Goal: Information Seeking & Learning: Learn about a topic

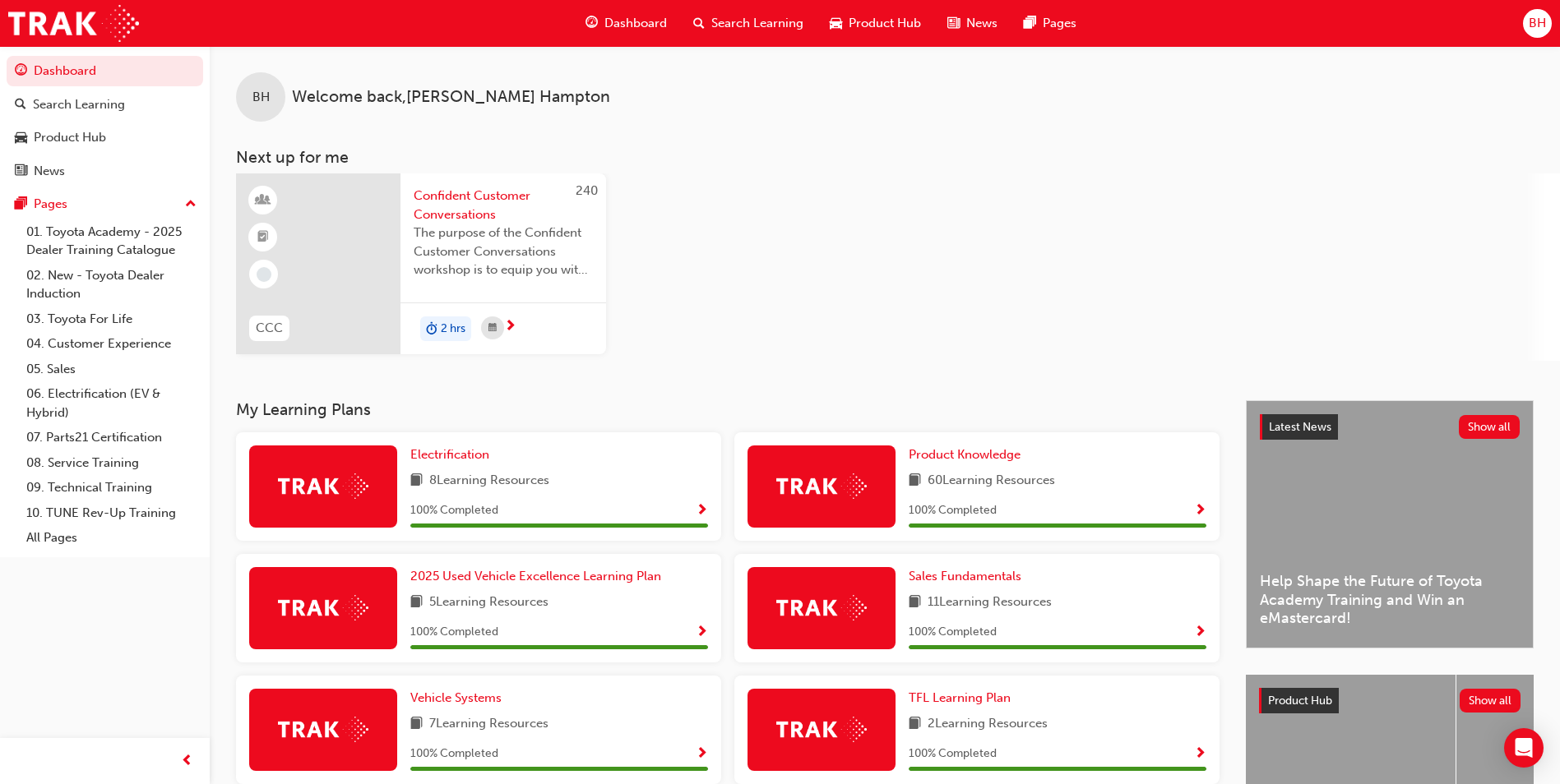
click at [898, 20] on span "Product Hub" at bounding box center [885, 23] width 72 height 19
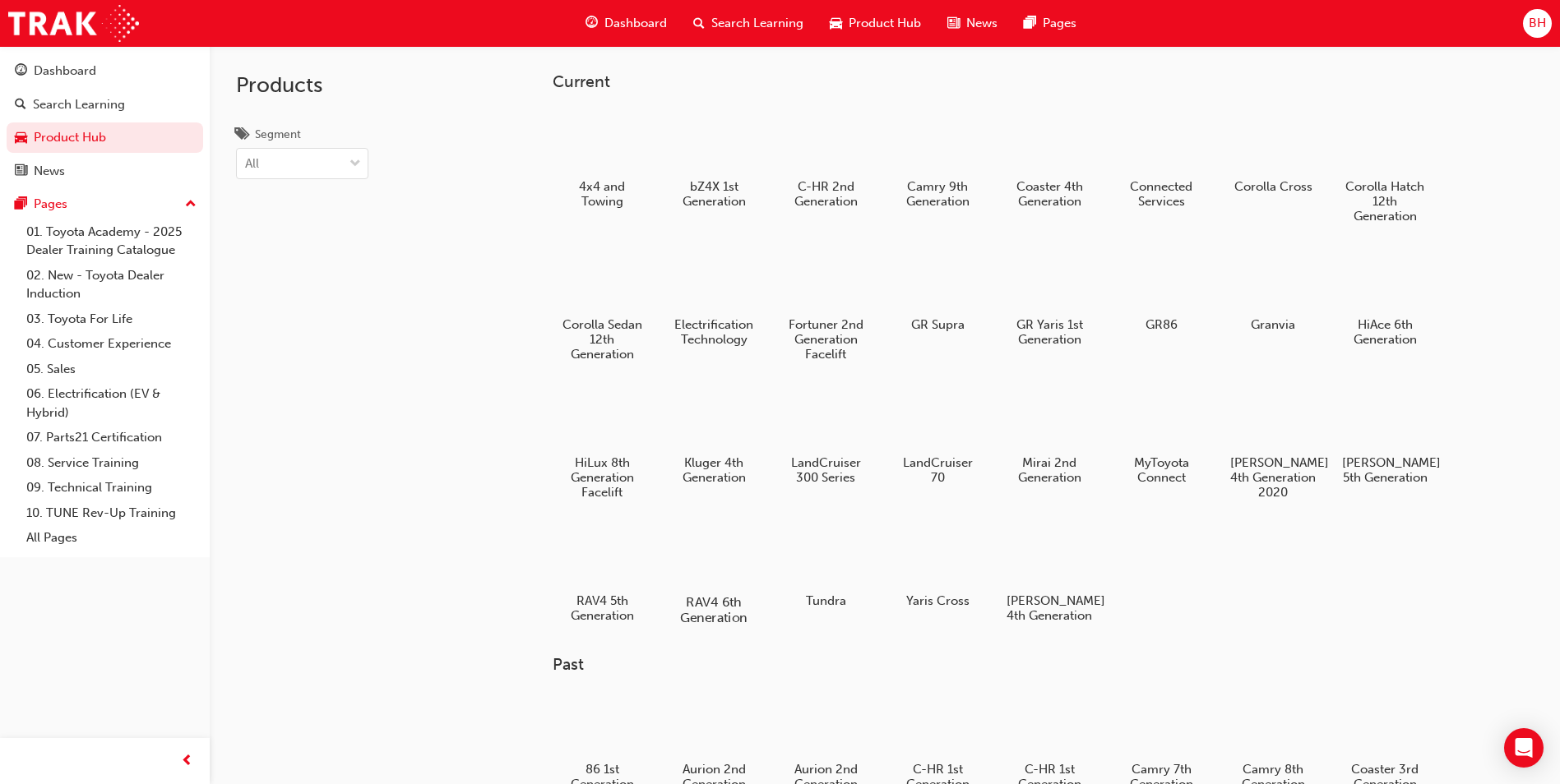
click at [696, 547] on div at bounding box center [714, 554] width 91 height 65
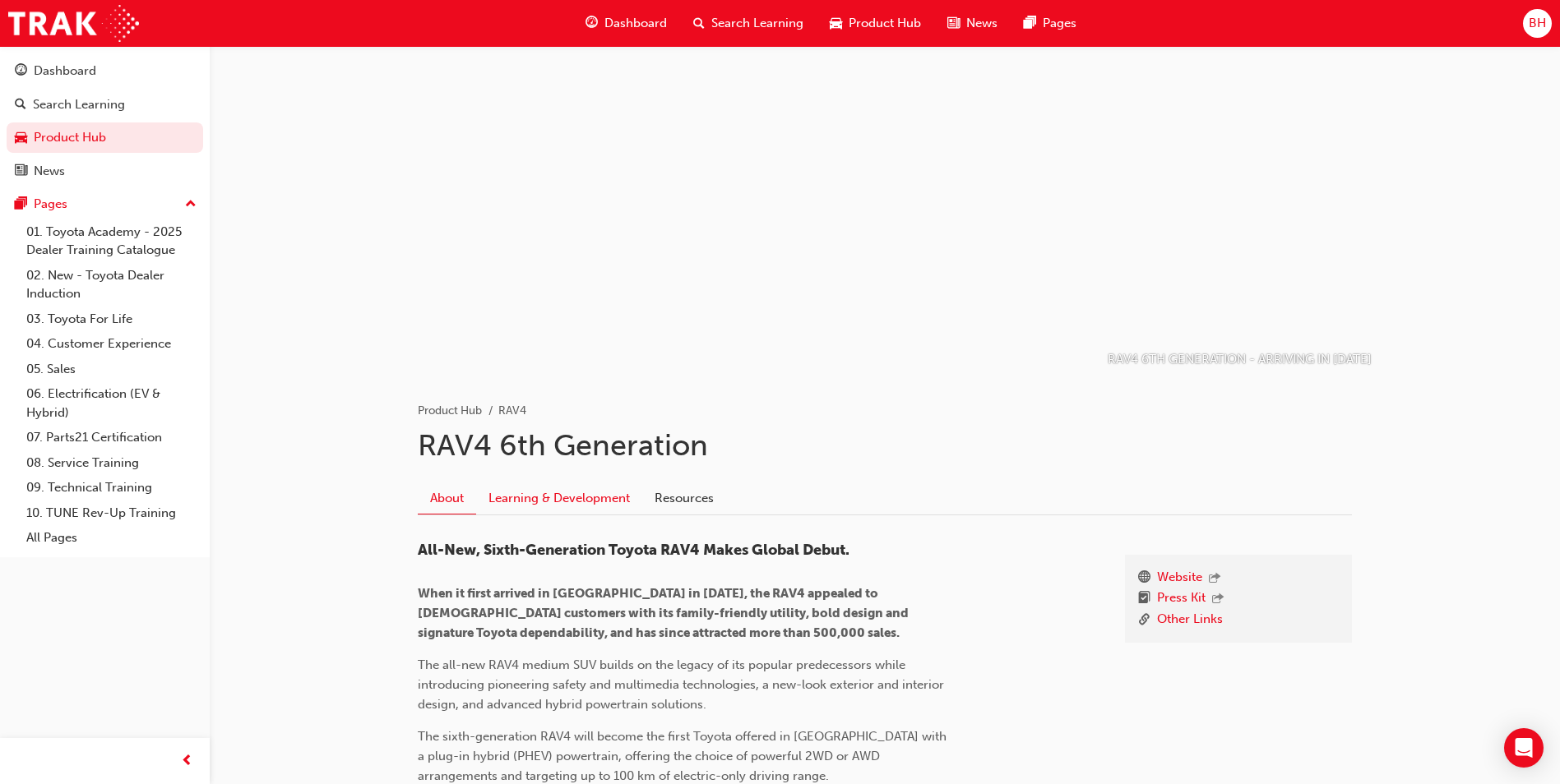
click at [547, 493] on link "Learning & Development" at bounding box center [559, 497] width 166 height 31
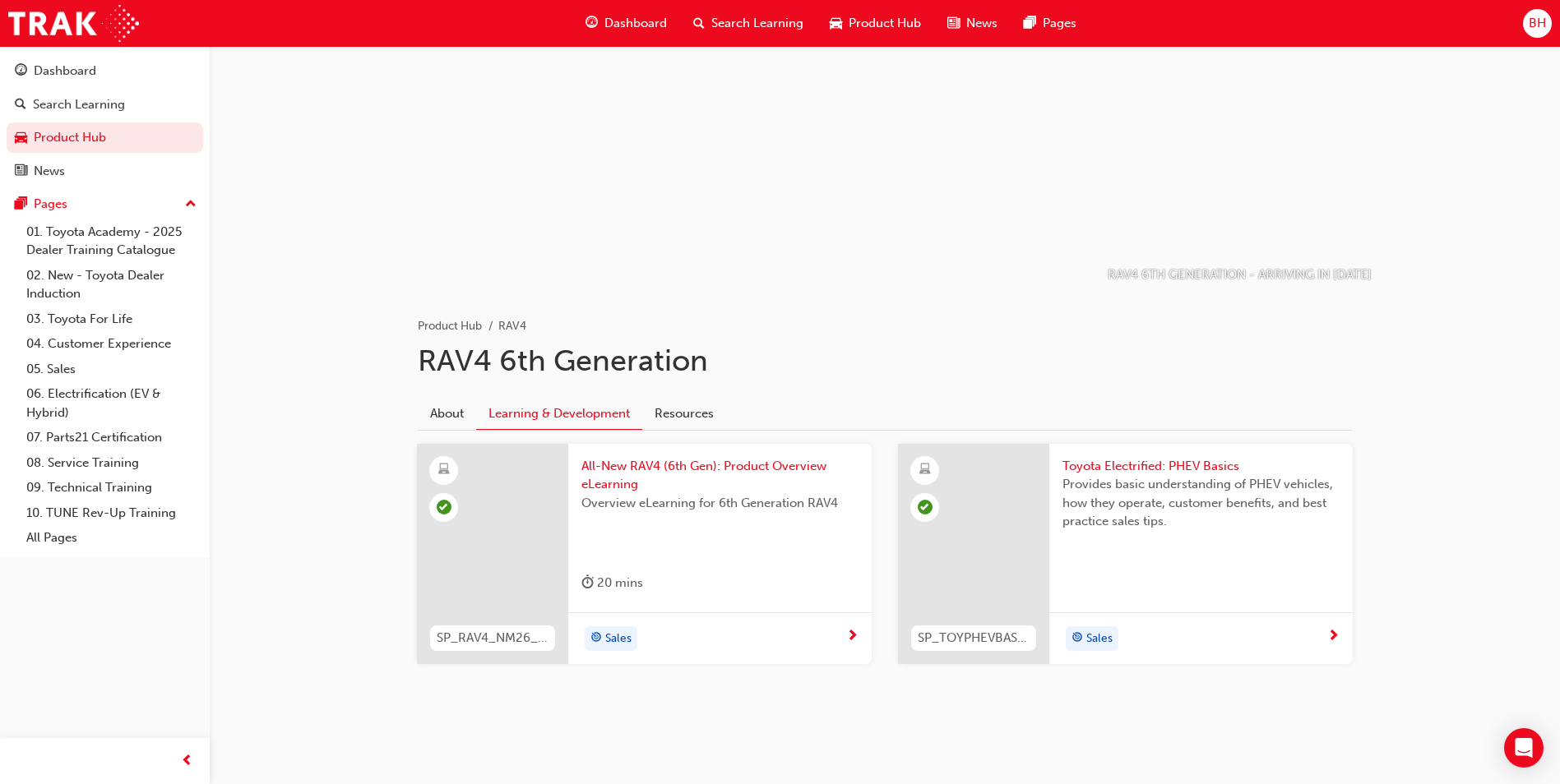
scroll to position [85, 0]
click at [674, 523] on div "Overview eLearning for 6th Generation RAV4" at bounding box center [720, 527] width 277 height 65
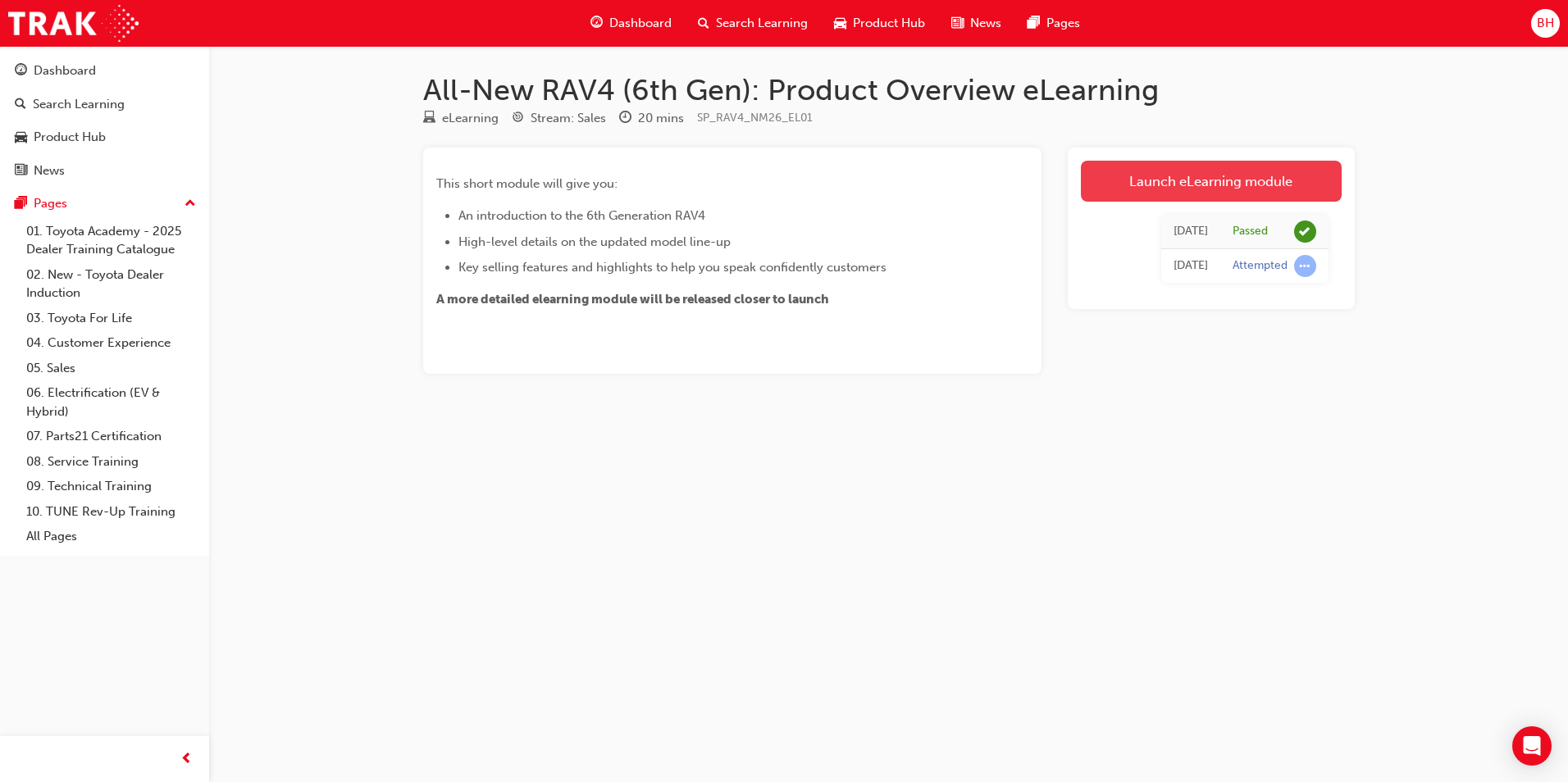
click at [1279, 168] on link "Launch eLearning module" at bounding box center [1211, 181] width 261 height 41
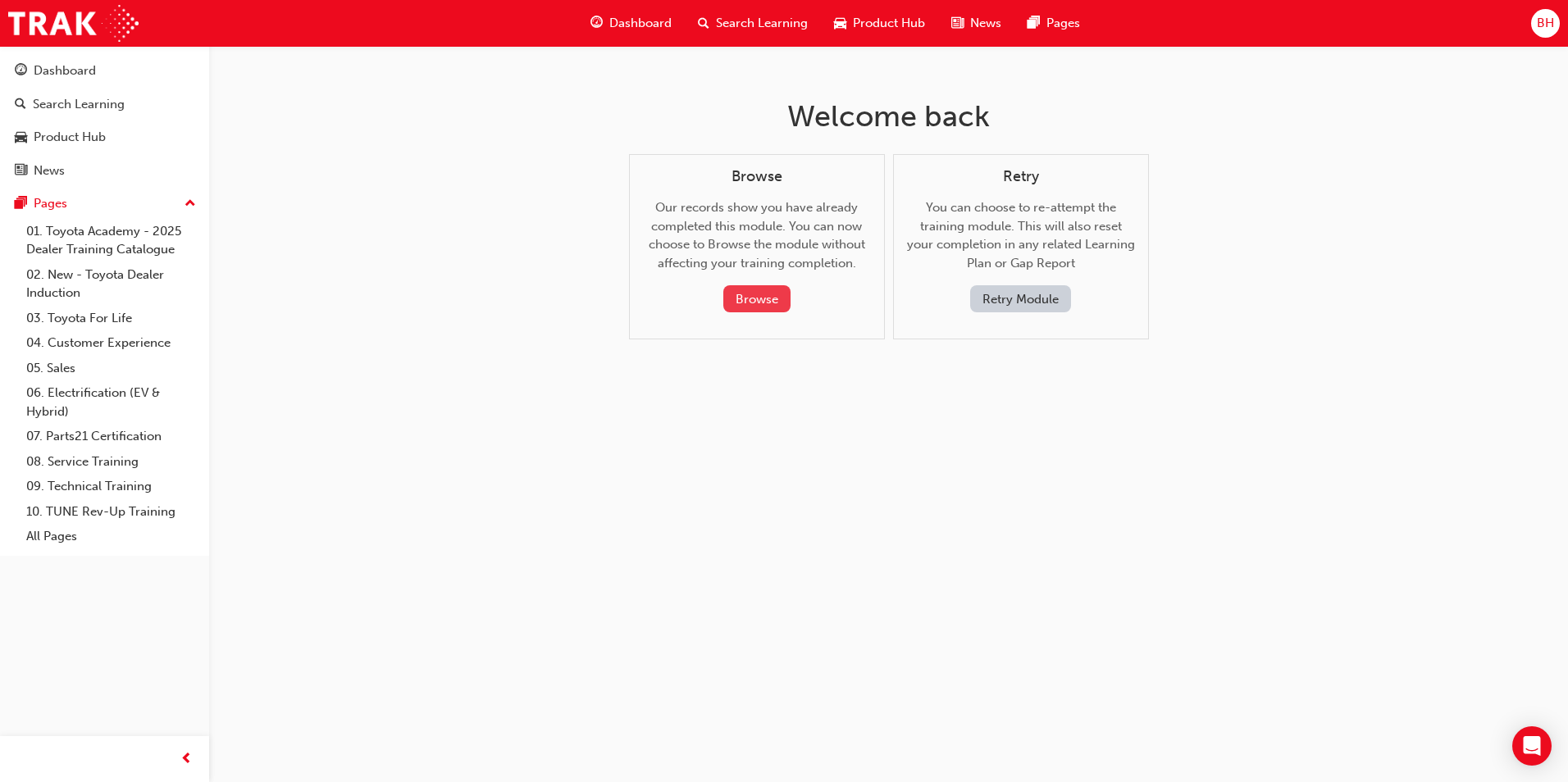
click at [751, 293] on button "Browse" at bounding box center [757, 299] width 67 height 27
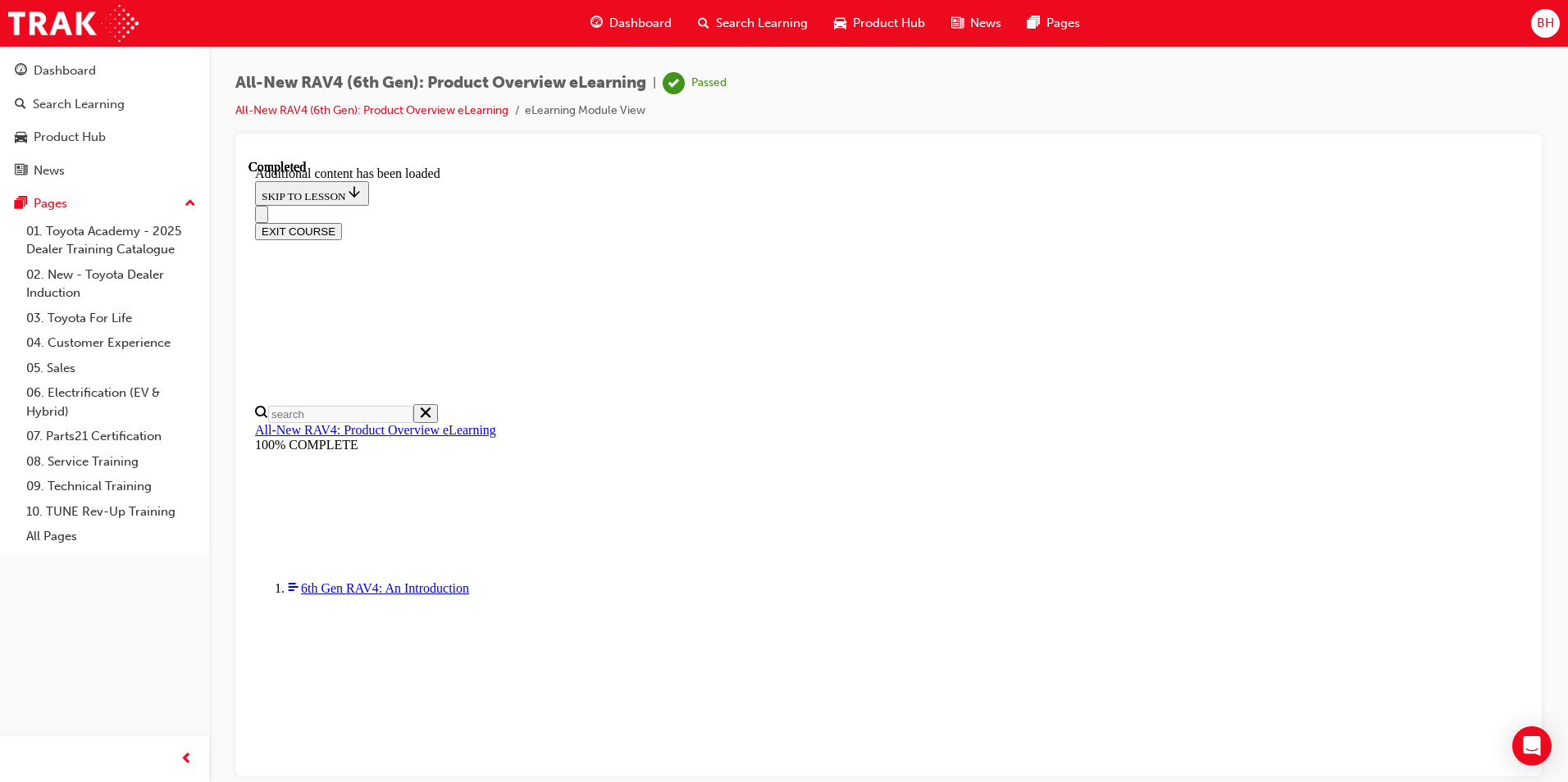
scroll to position [1041, 0]
drag, startPoint x: 967, startPoint y: 398, endPoint x: 862, endPoint y: 386, distance: 105.7
drag, startPoint x: 862, startPoint y: 386, endPoint x: 944, endPoint y: 402, distance: 83.5
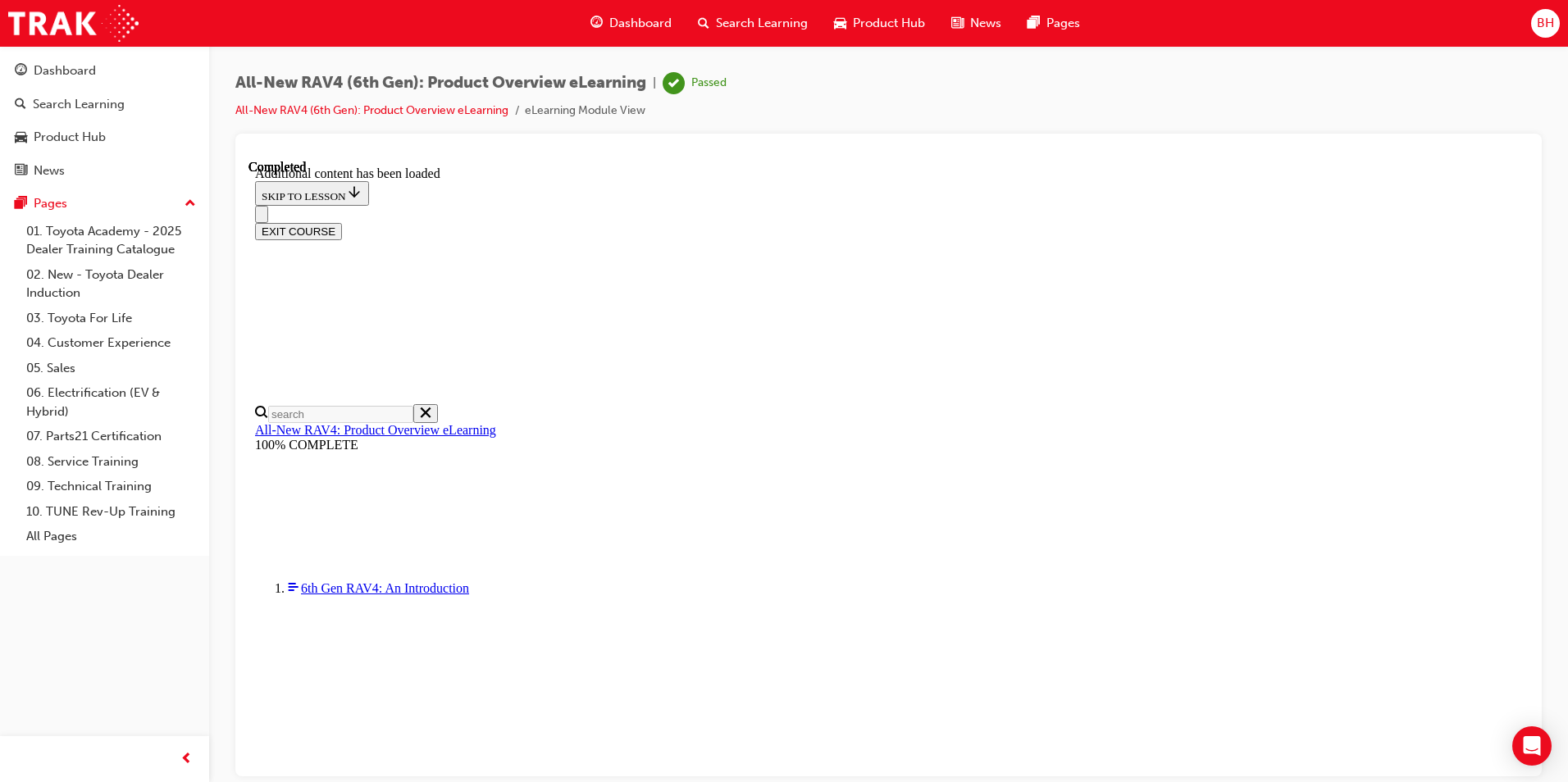
drag, startPoint x: 1130, startPoint y: 261, endPoint x: 1005, endPoint y: 253, distance: 125.3
drag, startPoint x: 1005, startPoint y: 253, endPoint x: 1137, endPoint y: 265, distance: 132.5
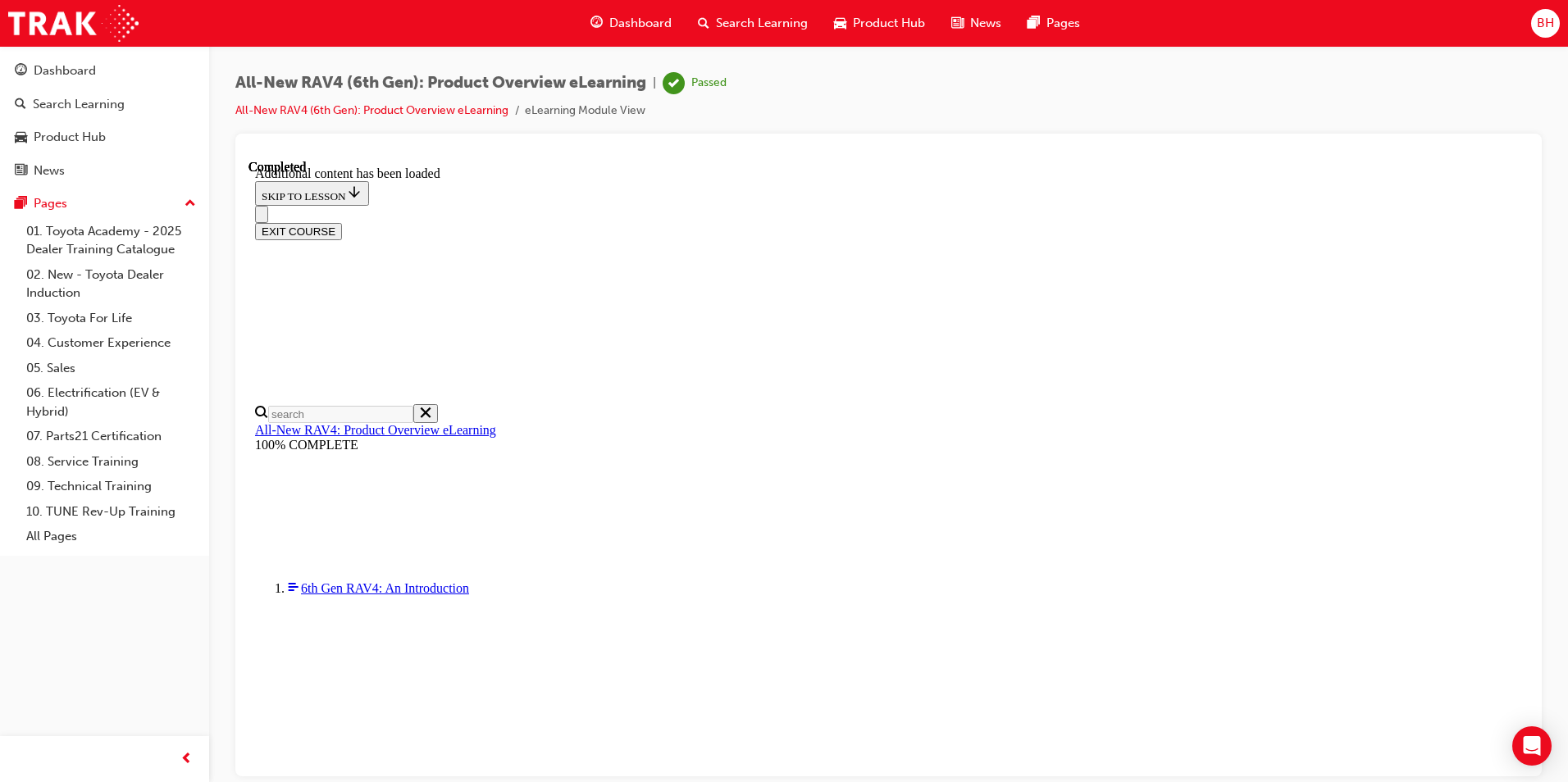
drag, startPoint x: 1090, startPoint y: 446, endPoint x: 1173, endPoint y: 438, distance: 83.4
drag, startPoint x: 1173, startPoint y: 438, endPoint x: 1289, endPoint y: 402, distance: 121.5
drag, startPoint x: 1277, startPoint y: 398, endPoint x: 1219, endPoint y: 402, distance: 58.1
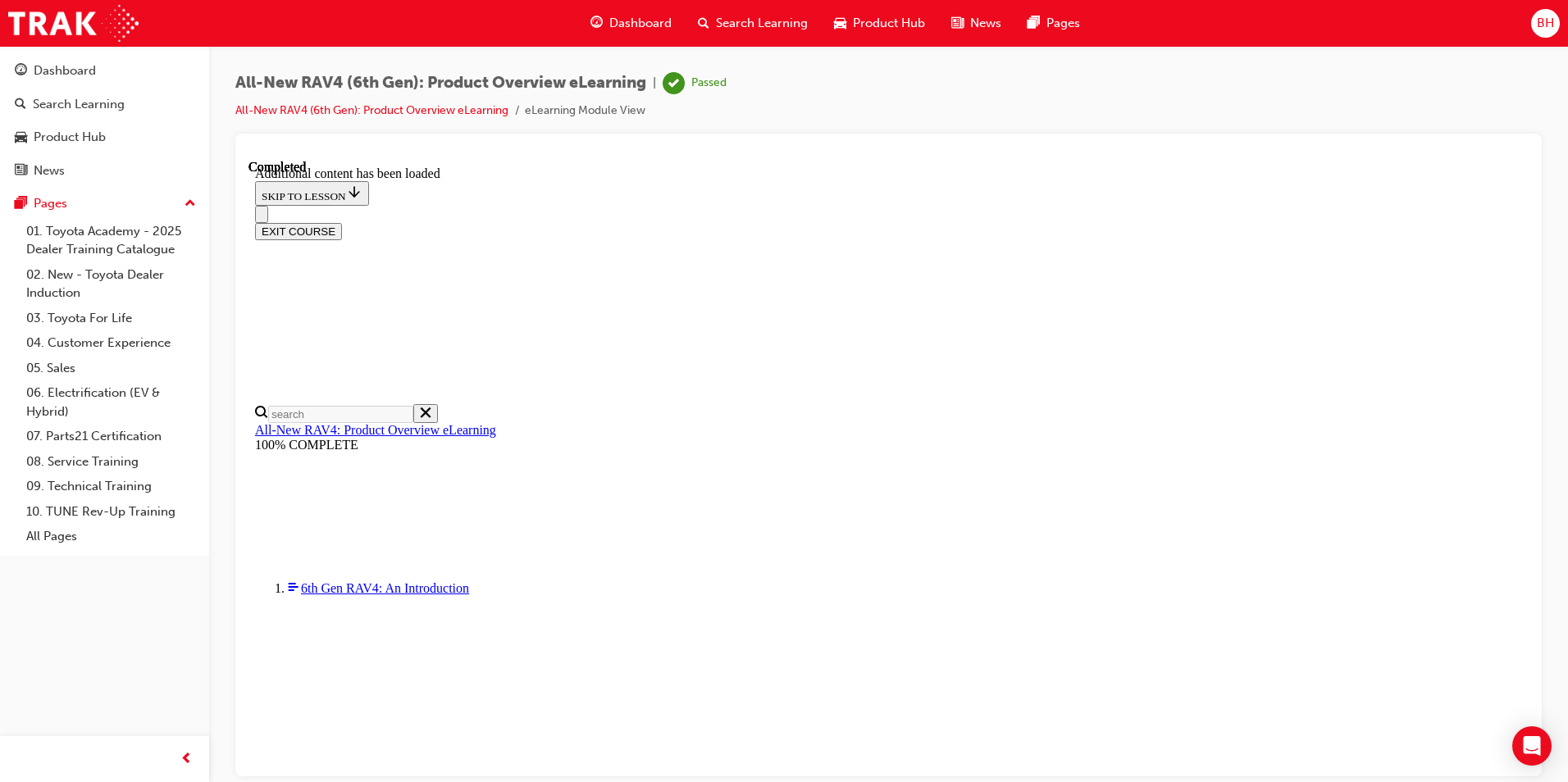
drag, startPoint x: 1219, startPoint y: 402, endPoint x: 1234, endPoint y: 454, distance: 54.1
drag, startPoint x: 1249, startPoint y: 453, endPoint x: 1184, endPoint y: 447, distance: 65.3
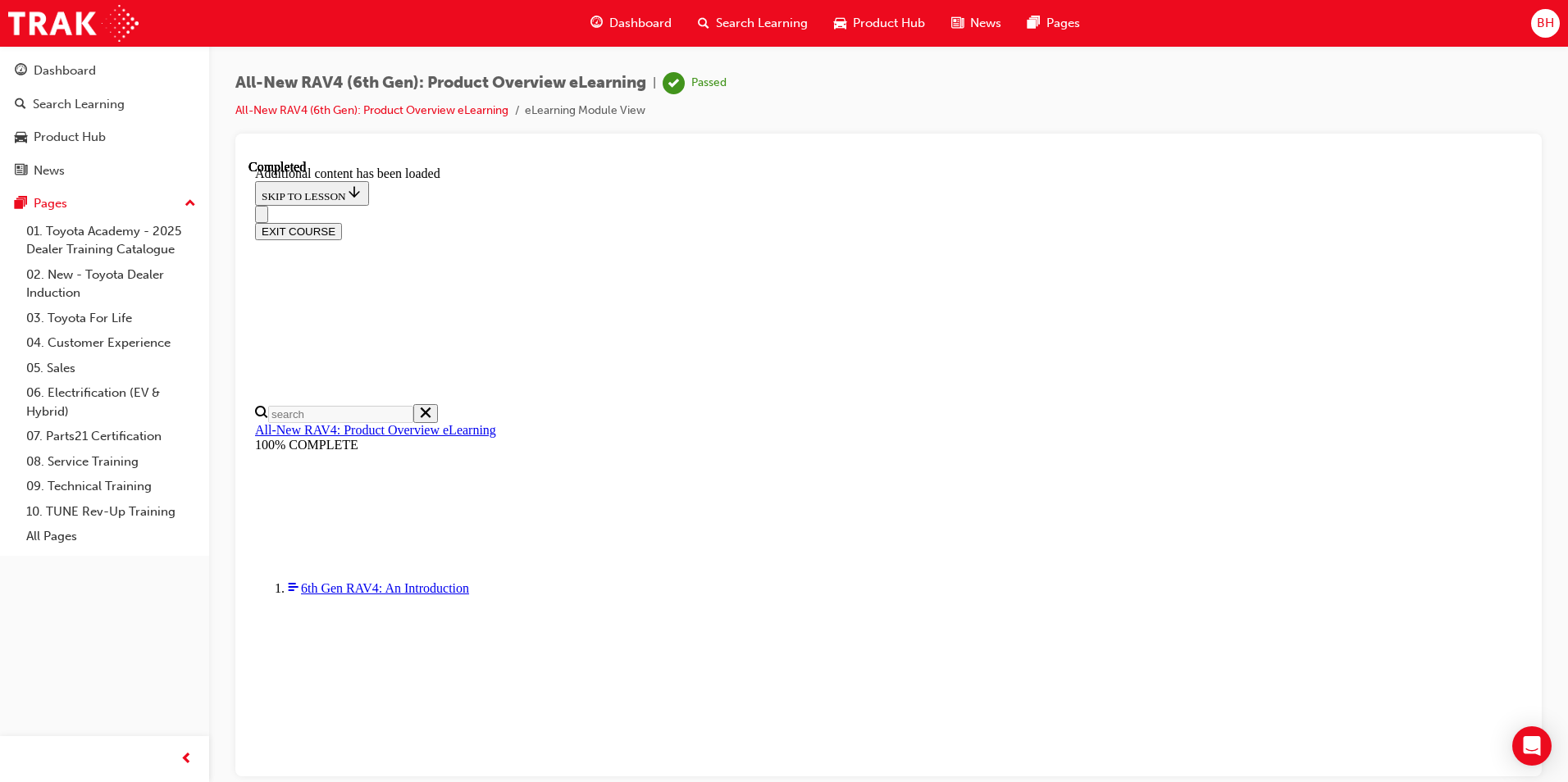
drag, startPoint x: 1184, startPoint y: 447, endPoint x: 1273, endPoint y: 452, distance: 89.1
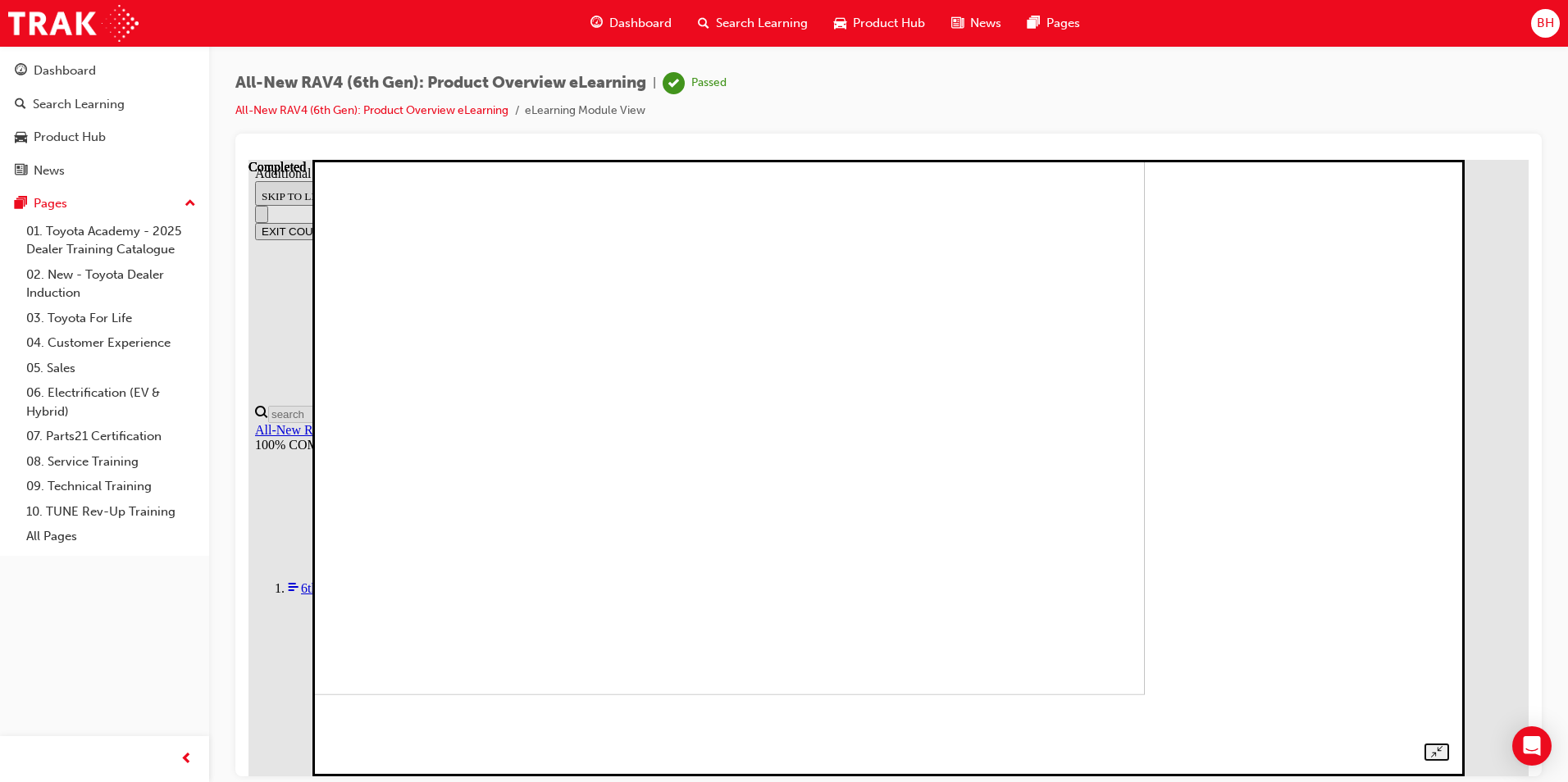
click at [1145, 414] on img at bounding box center [596, 386] width 1097 height 616
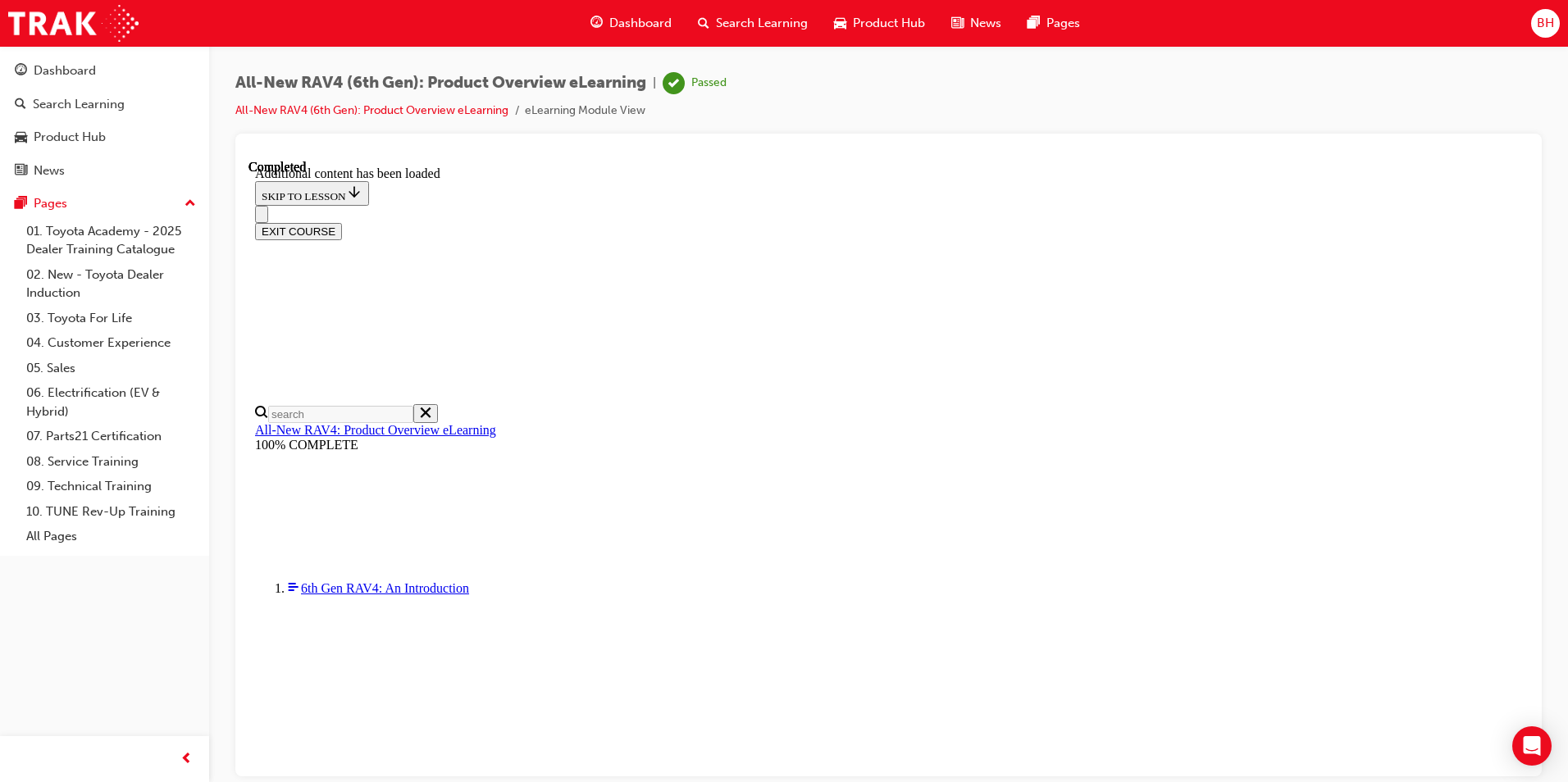
scroll to position [0, 237]
drag, startPoint x: 856, startPoint y: 520, endPoint x: 778, endPoint y: 526, distance: 78.2
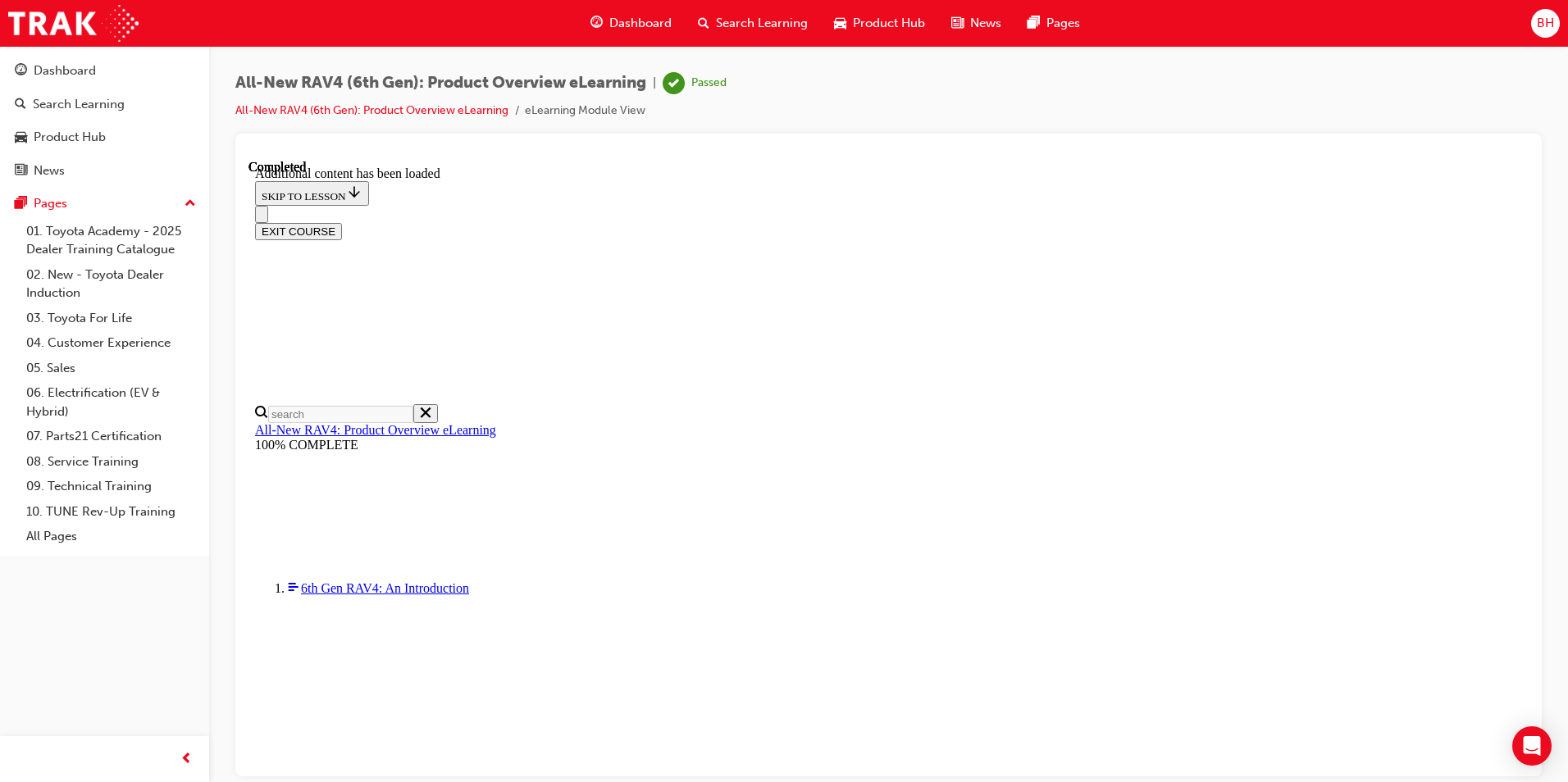
drag, startPoint x: 778, startPoint y: 526, endPoint x: 839, endPoint y: 540, distance: 62.6
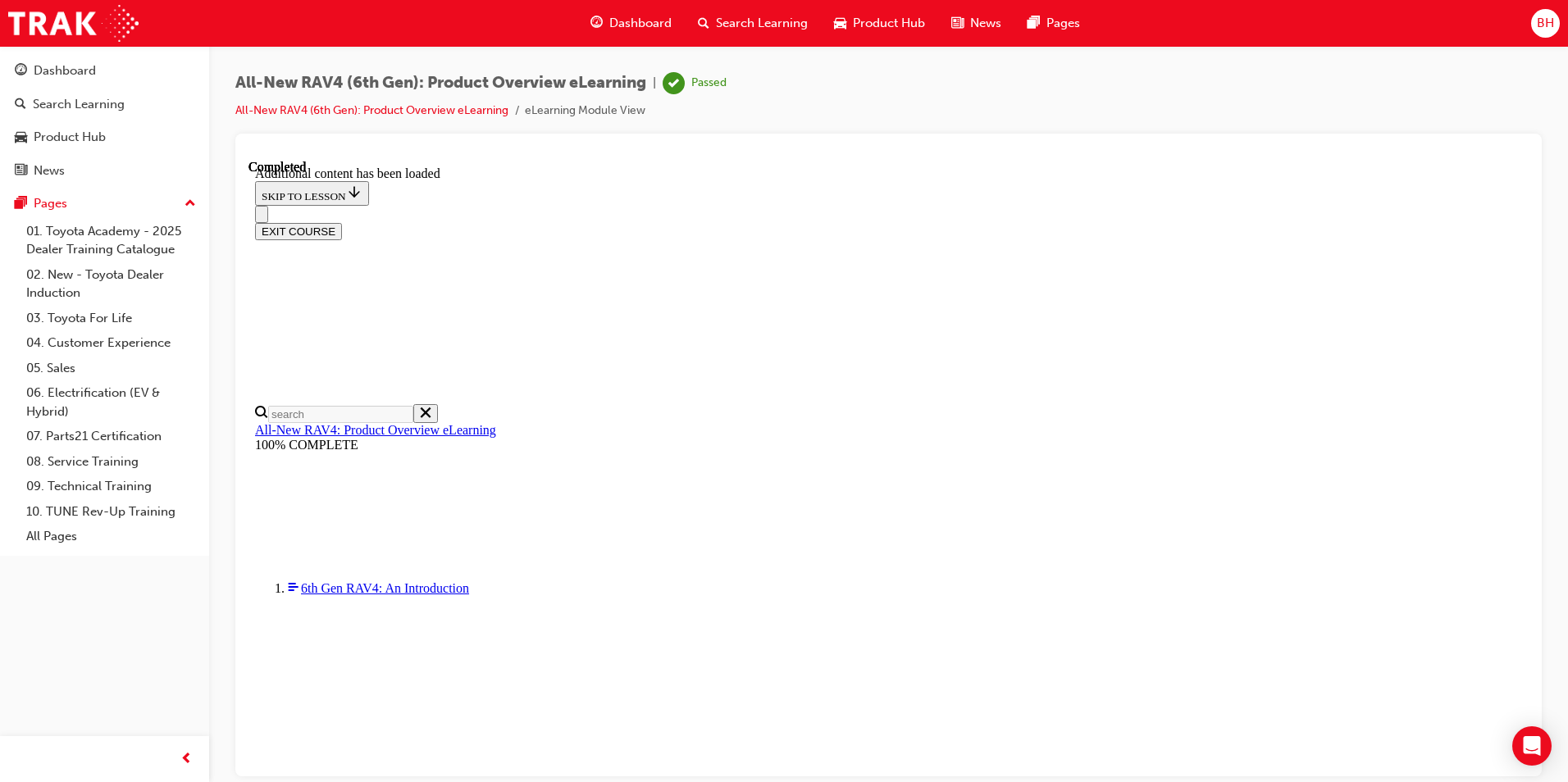
drag, startPoint x: 811, startPoint y: 576, endPoint x: 937, endPoint y: 592, distance: 127.0
drag, startPoint x: 1010, startPoint y: 644, endPoint x: 787, endPoint y: 651, distance: 223.1
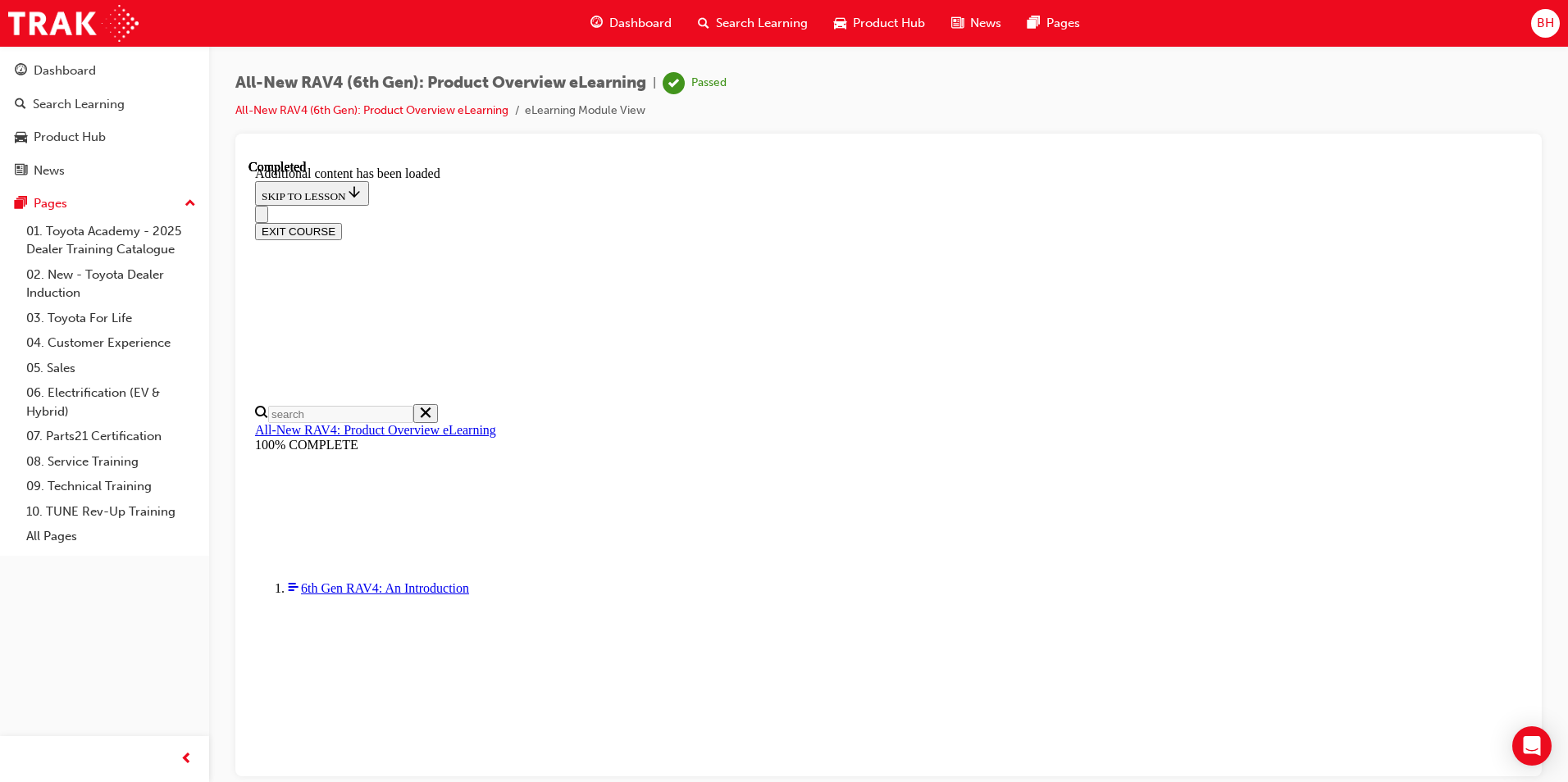
scroll to position [3050, 0]
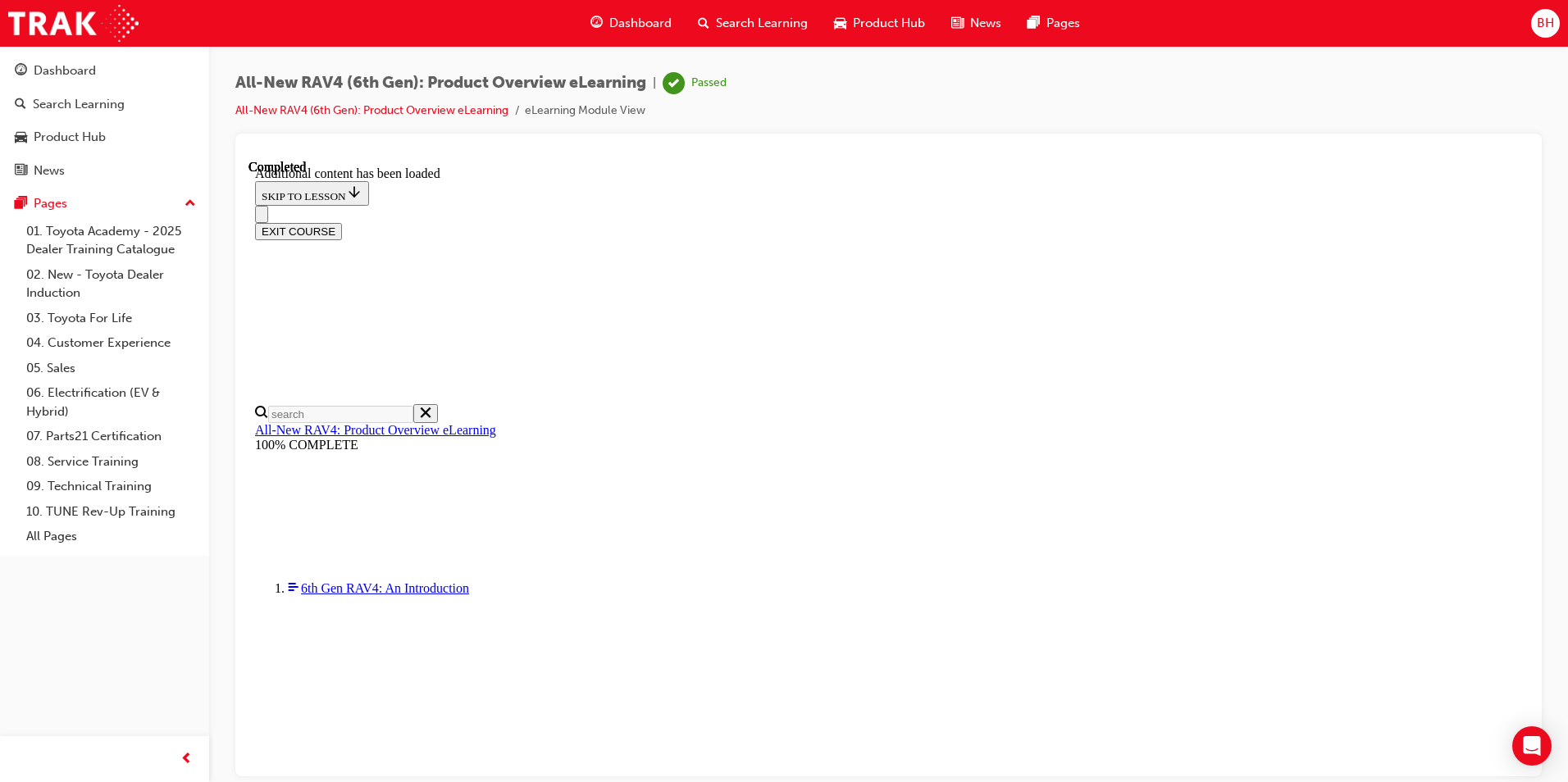
scroll to position [1722, 0]
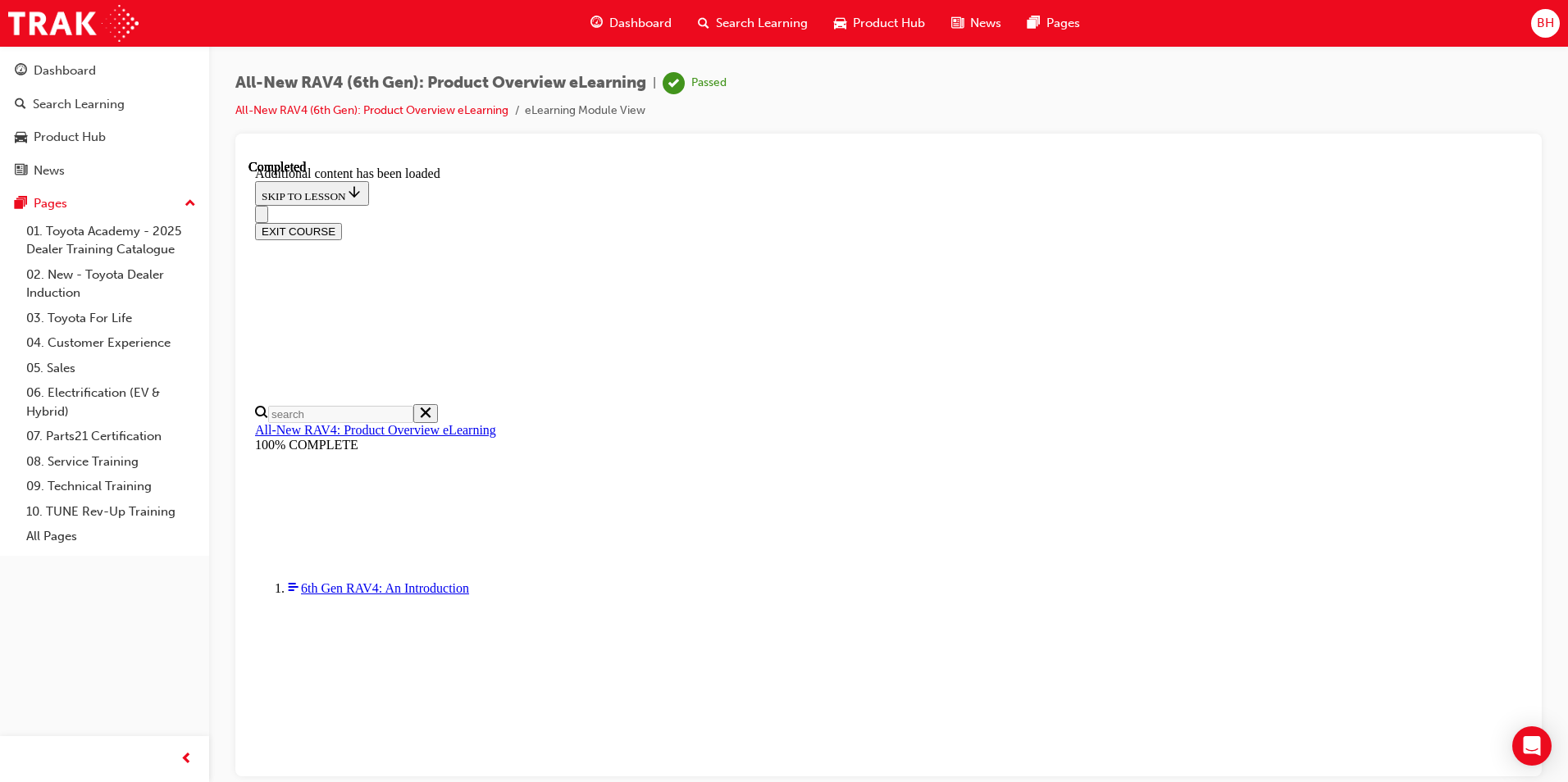
drag, startPoint x: 915, startPoint y: 441, endPoint x: 1231, endPoint y: 414, distance: 317.2
drag, startPoint x: 871, startPoint y: 447, endPoint x: 838, endPoint y: 447, distance: 33.0
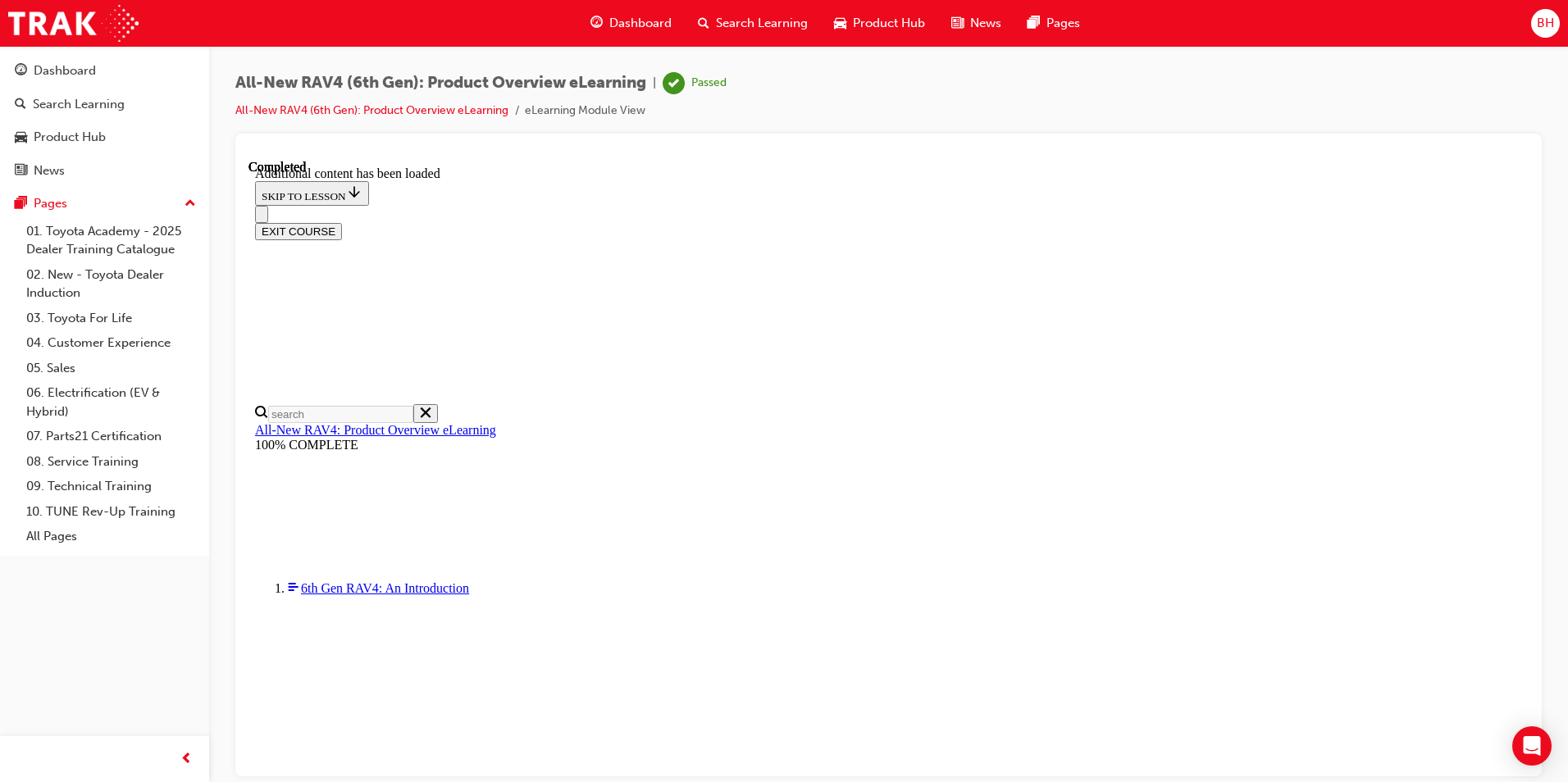
drag, startPoint x: 838, startPoint y: 447, endPoint x: 971, endPoint y: 470, distance: 135.0
drag, startPoint x: 873, startPoint y: 502, endPoint x: 766, endPoint y: 422, distance: 133.6
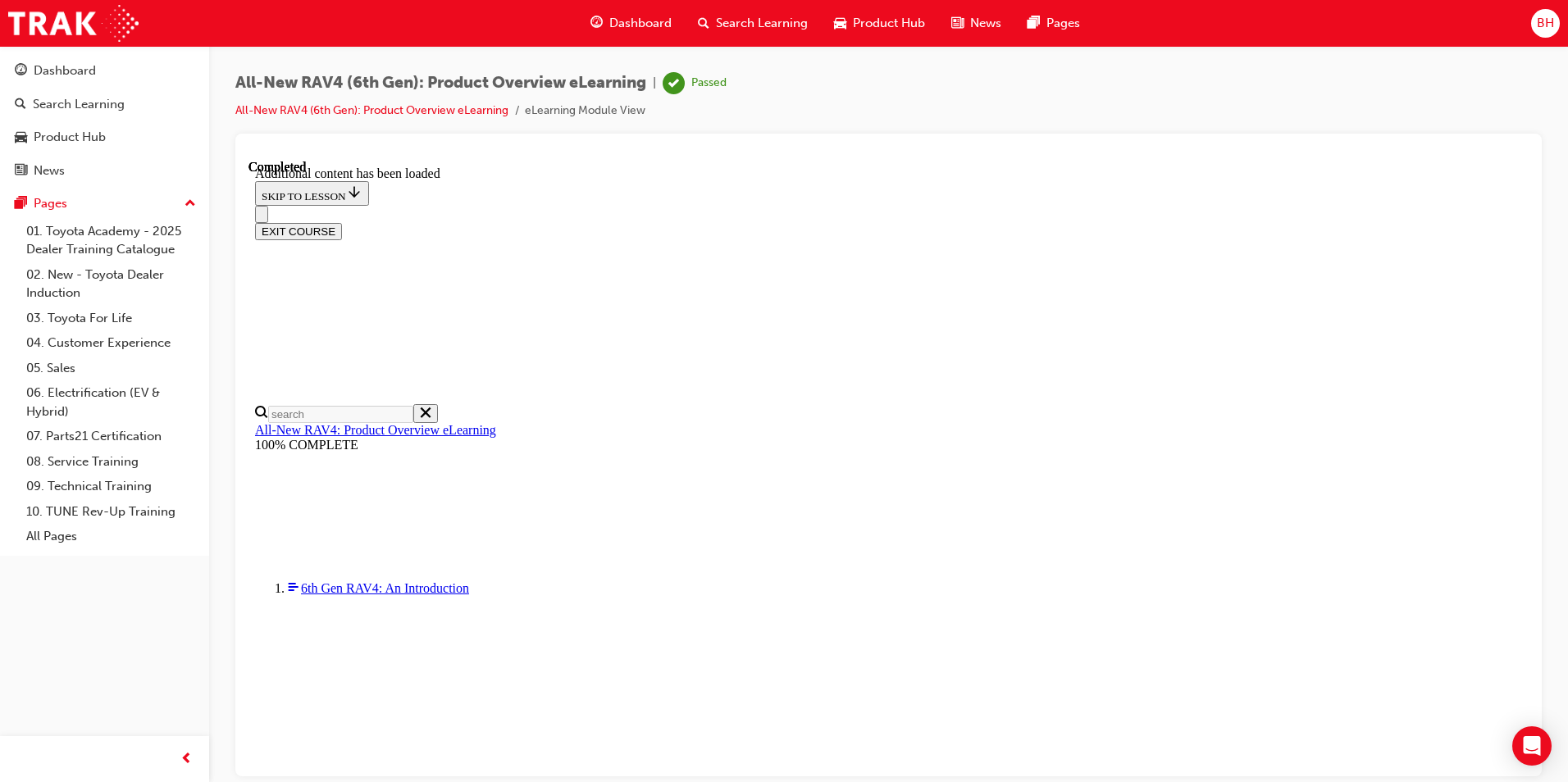
drag, startPoint x: 766, startPoint y: 422, endPoint x: 956, endPoint y: 476, distance: 197.5
drag, startPoint x: 1060, startPoint y: 539, endPoint x: 820, endPoint y: 398, distance: 278.4
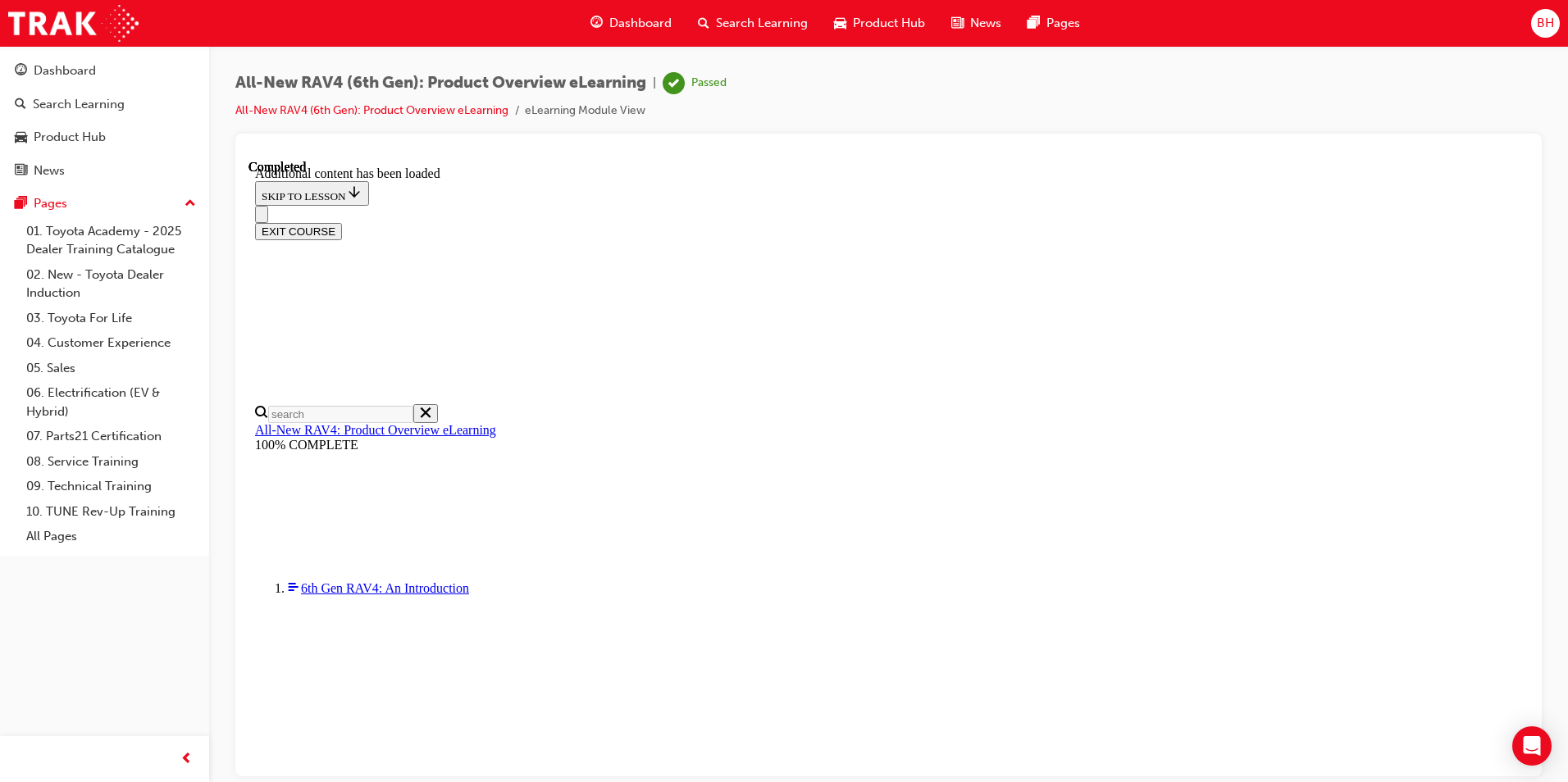
drag, startPoint x: 820, startPoint y: 398, endPoint x: 899, endPoint y: 476, distance: 111.0
drag, startPoint x: 843, startPoint y: 515, endPoint x: 790, endPoint y: 481, distance: 63.0
drag, startPoint x: 790, startPoint y: 481, endPoint x: 883, endPoint y: 516, distance: 99.4
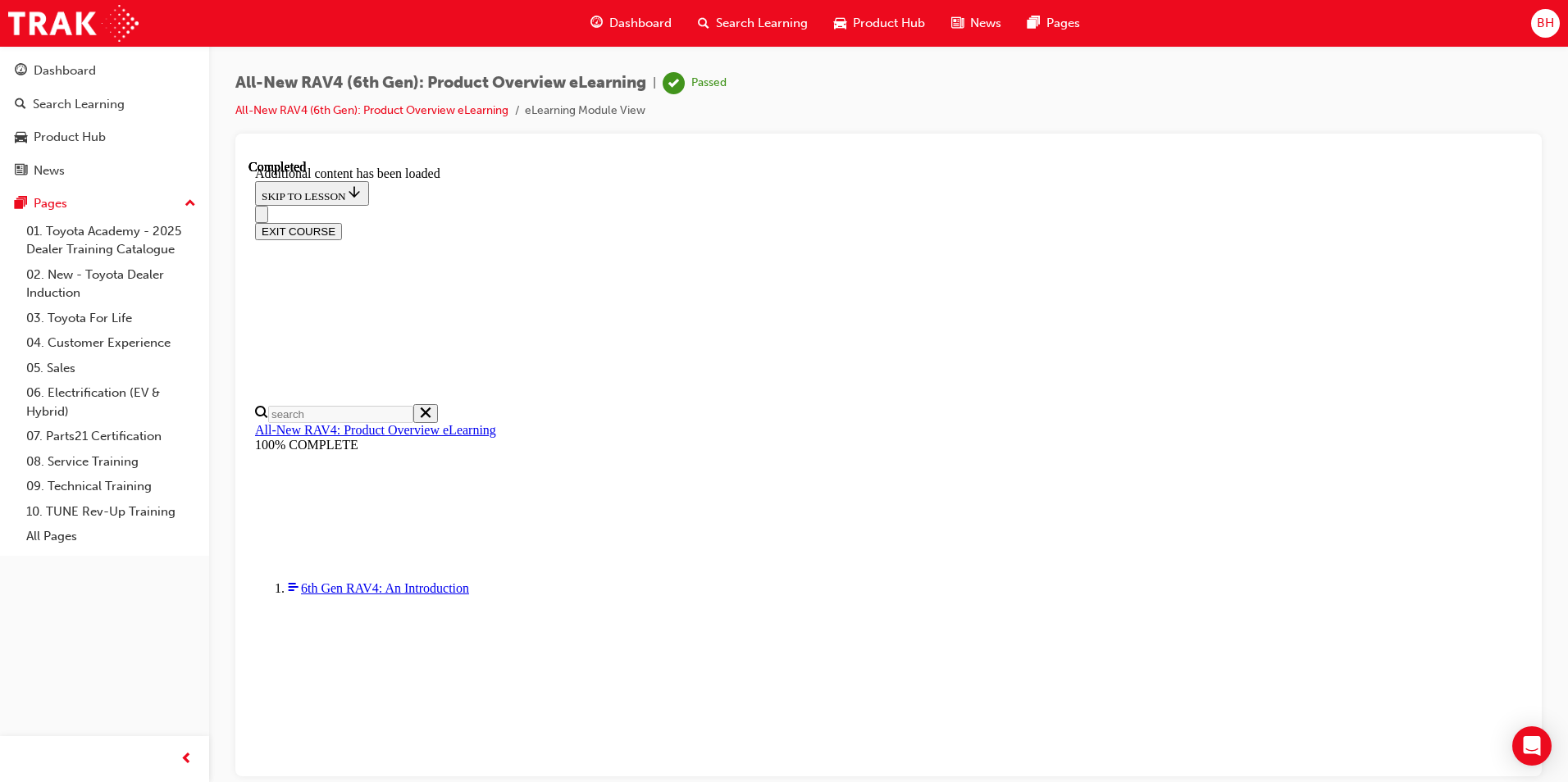
drag, startPoint x: 870, startPoint y: 514, endPoint x: 766, endPoint y: 498, distance: 105.2
drag, startPoint x: 766, startPoint y: 498, endPoint x: 957, endPoint y: 471, distance: 192.9
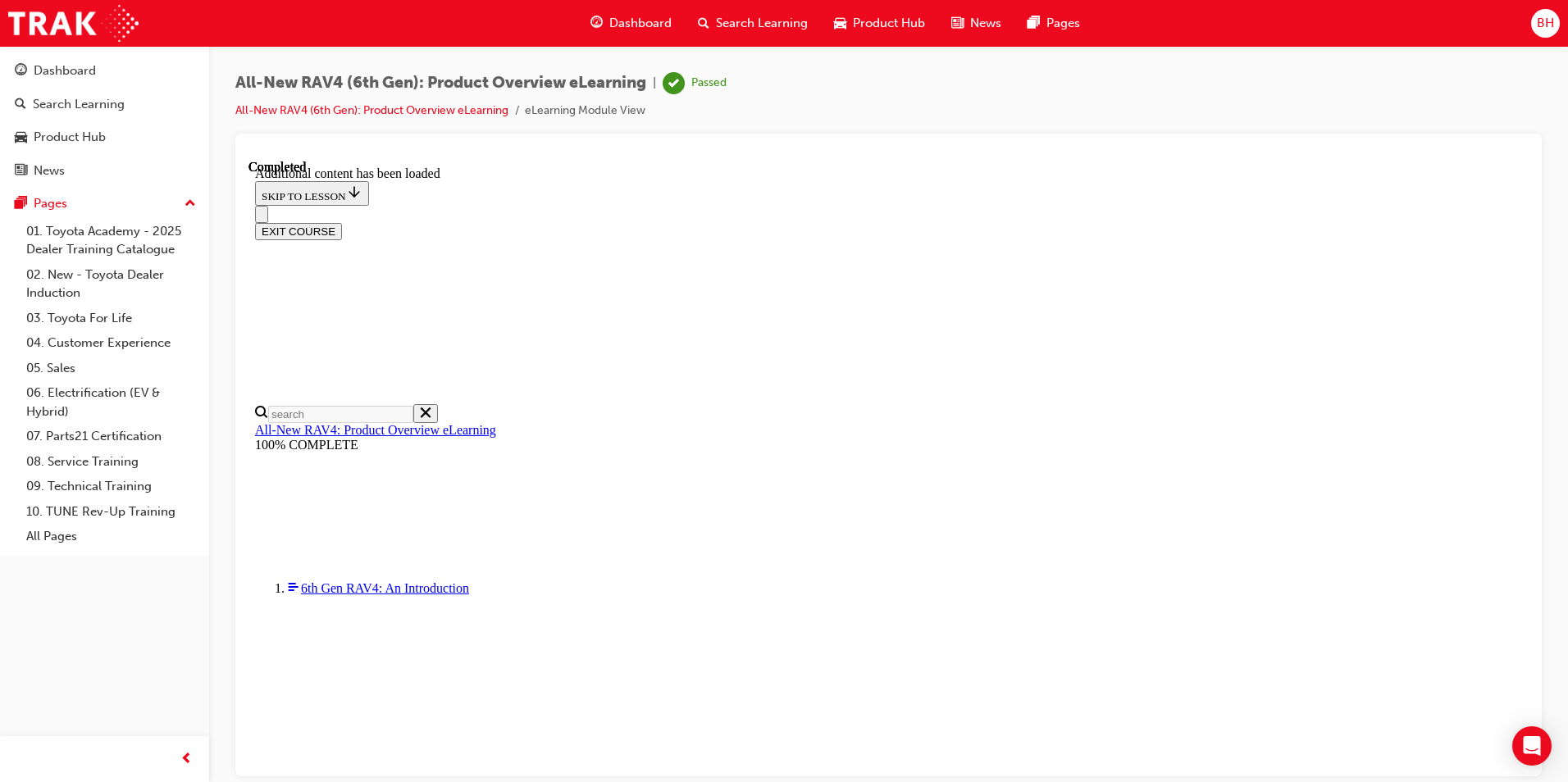
drag, startPoint x: 860, startPoint y: 517, endPoint x: 860, endPoint y: 505, distance: 12.0
drag, startPoint x: 877, startPoint y: 471, endPoint x: 795, endPoint y: 470, distance: 82.0
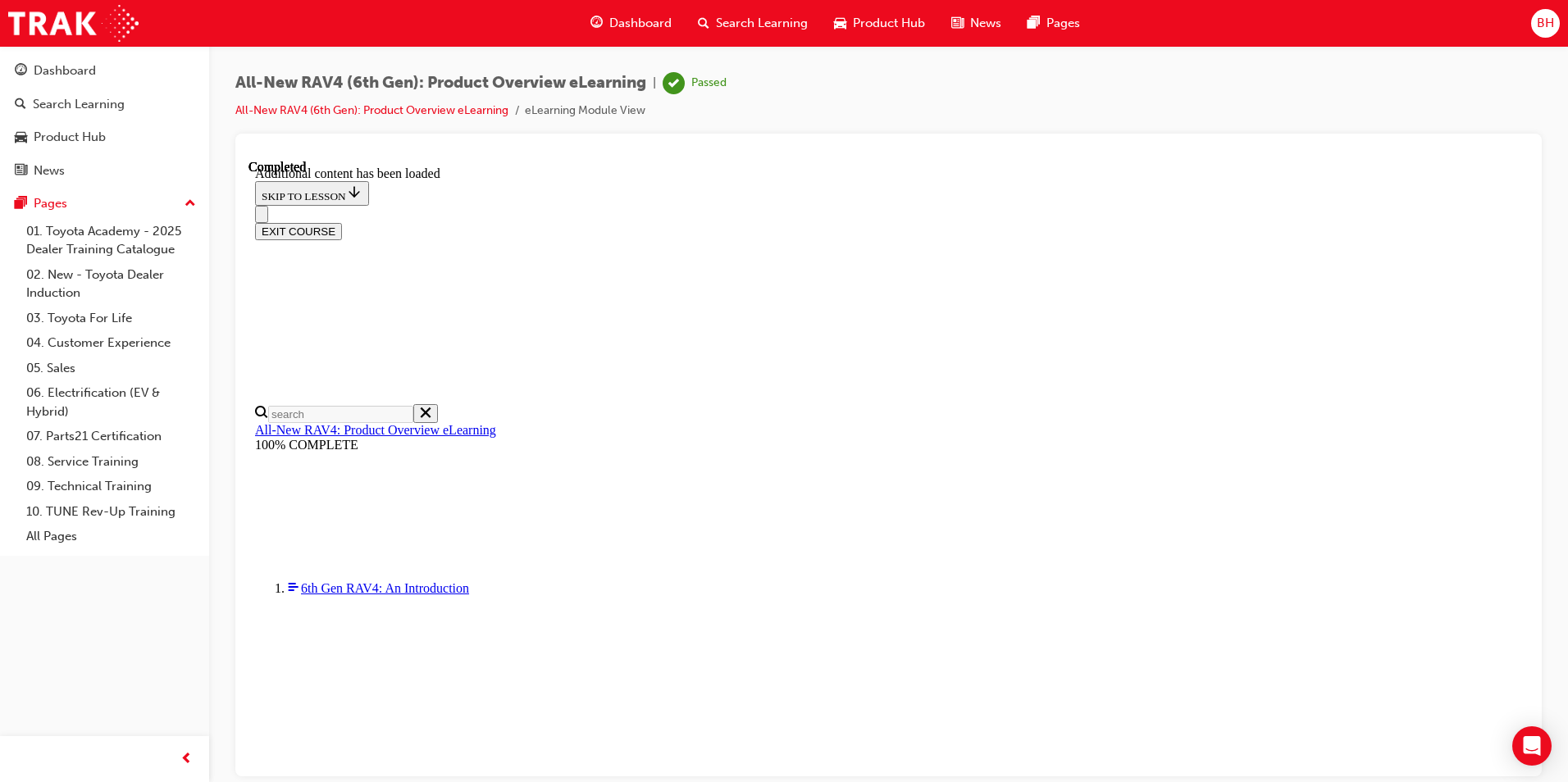
drag, startPoint x: 795, startPoint y: 470, endPoint x: 882, endPoint y: 518, distance: 99.4
drag, startPoint x: 867, startPoint y: 475, endPoint x: 706, endPoint y: 480, distance: 161.1
drag, startPoint x: 706, startPoint y: 480, endPoint x: 941, endPoint y: 489, distance: 235.2
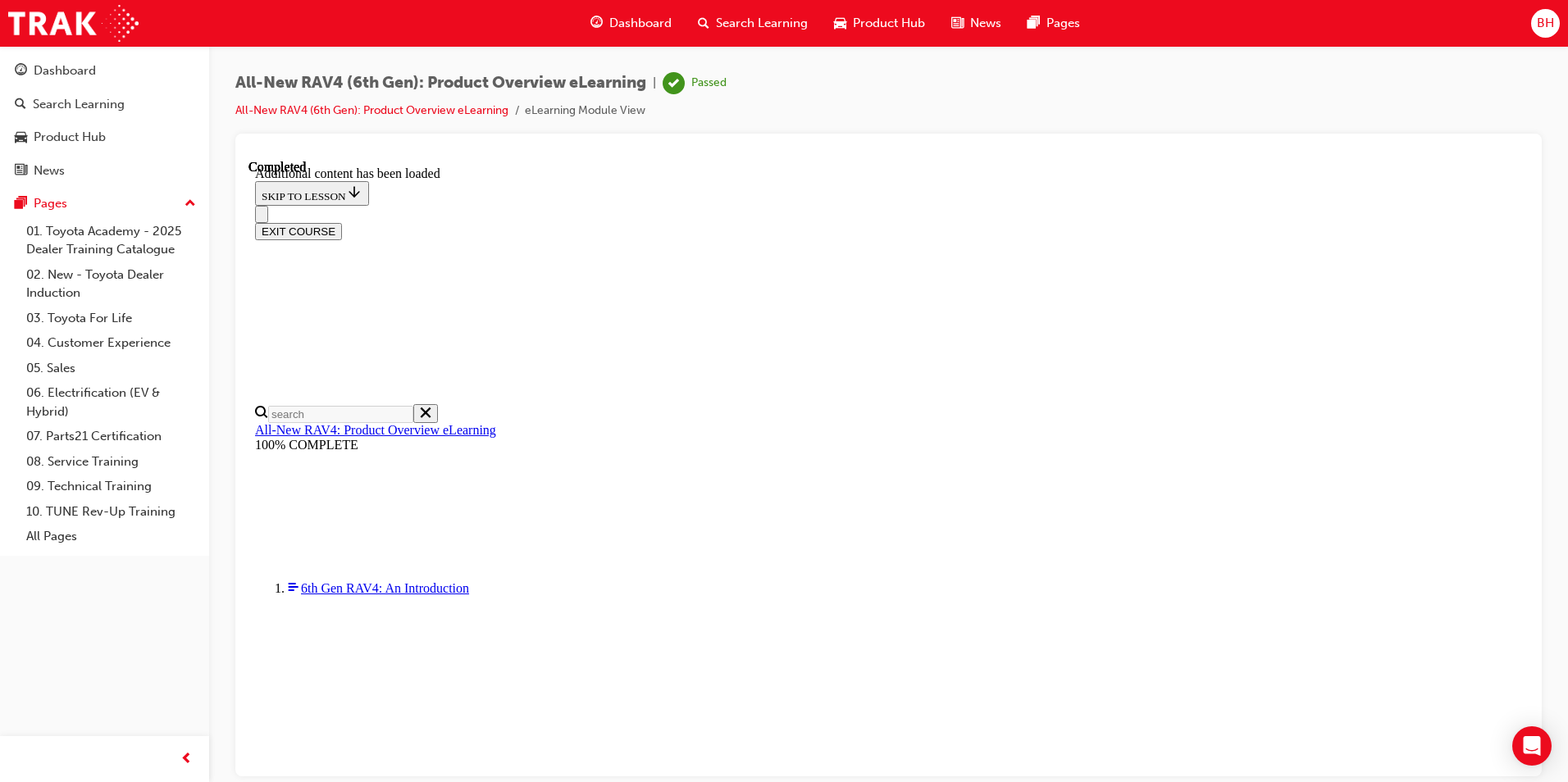
drag, startPoint x: 864, startPoint y: 456, endPoint x: 733, endPoint y: 476, distance: 132.5
